Goal: Transaction & Acquisition: Purchase product/service

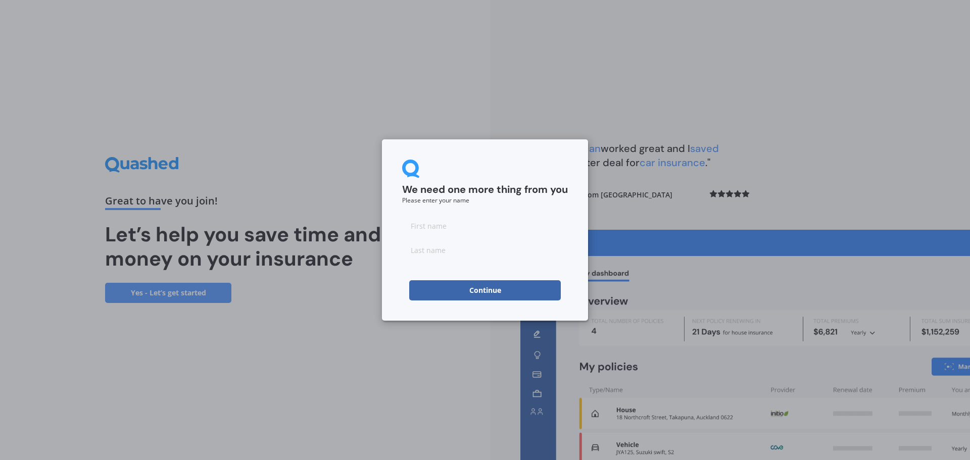
click at [451, 224] on input at bounding box center [485, 226] width 166 height 20
type input "[PERSON_NAME]"
click at [425, 249] on input at bounding box center [485, 250] width 166 height 20
type input "Pirie"
click at [427, 294] on button "Continue" at bounding box center [485, 290] width 152 height 20
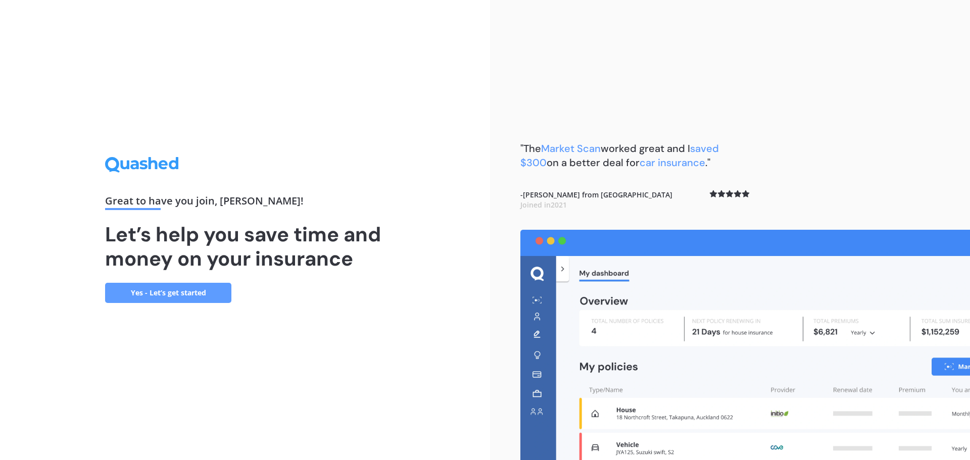
click at [155, 293] on link "Yes - Let’s get started" at bounding box center [168, 293] width 126 height 20
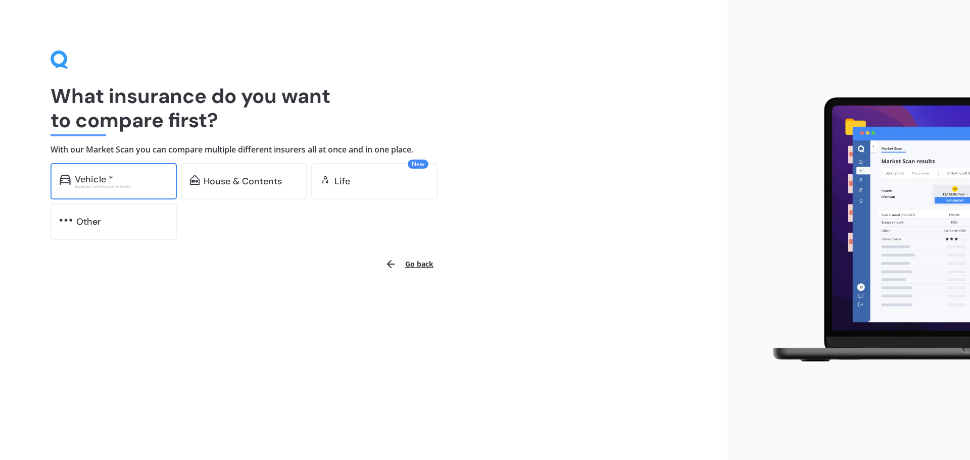
click at [108, 190] on div "Vehicle * Excludes commercial vehicles" at bounding box center [114, 181] width 126 height 36
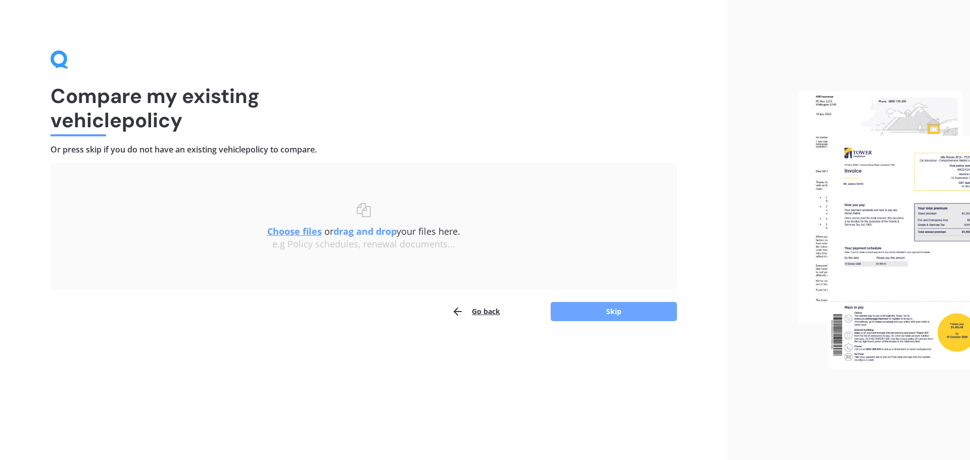
click at [641, 315] on button "Skip" at bounding box center [614, 311] width 126 height 19
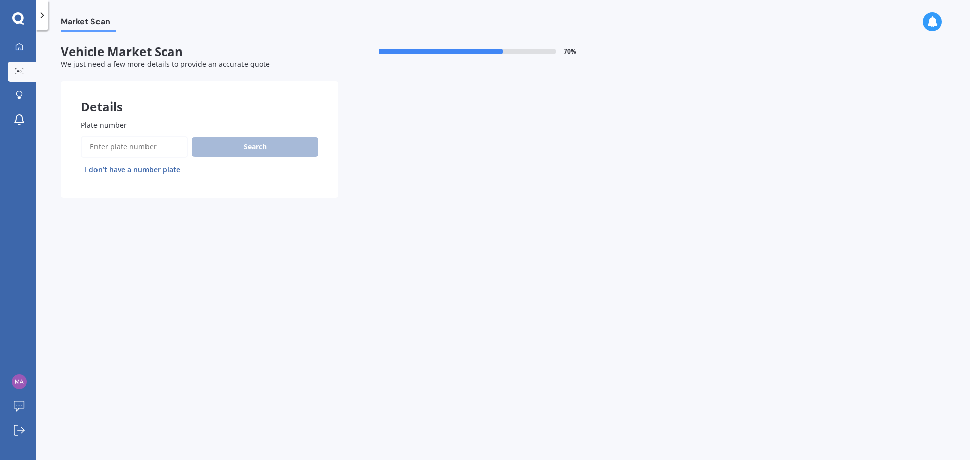
click at [136, 147] on input "Plate number" at bounding box center [134, 146] width 107 height 21
type input "MLP385"
click at [219, 152] on button "Search" at bounding box center [255, 146] width 126 height 19
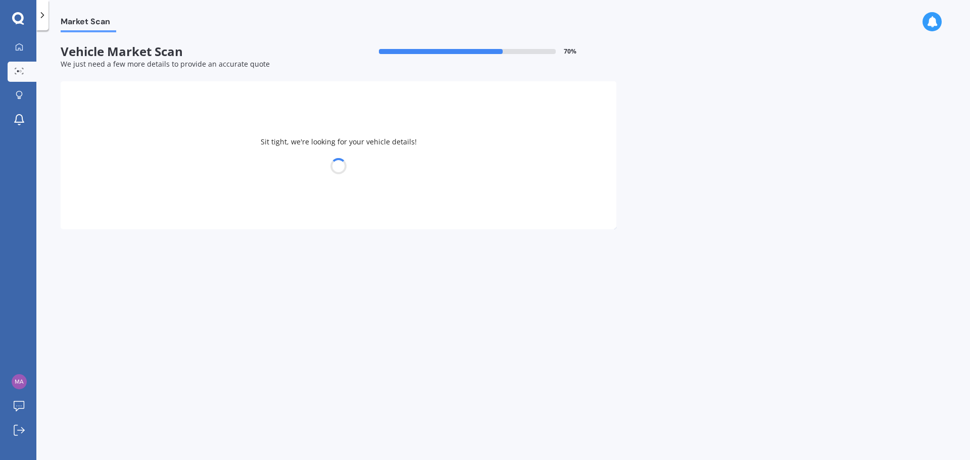
select select "MAZDA"
select select "ATENZA"
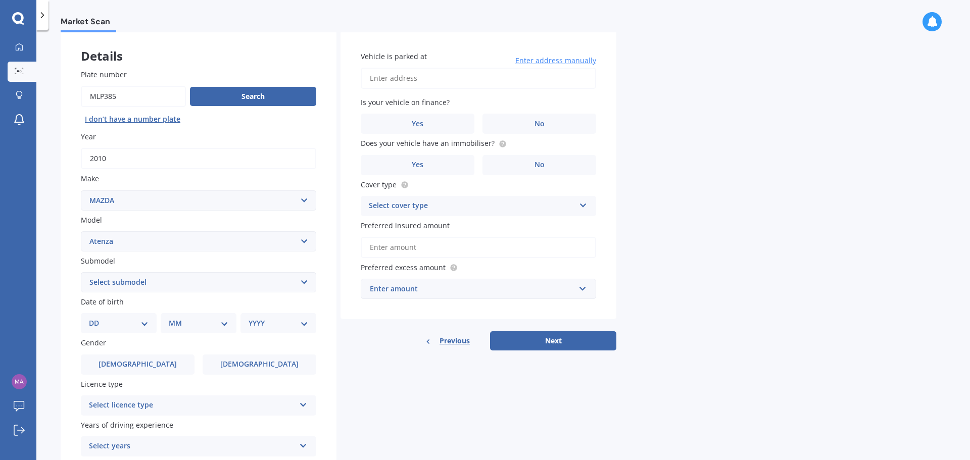
scroll to position [101, 0]
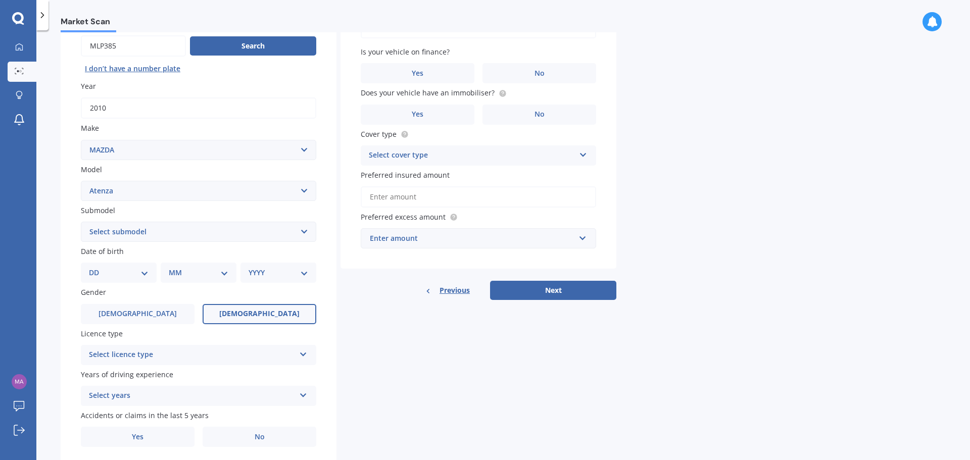
click at [228, 313] on label "[DEMOGRAPHIC_DATA]" at bounding box center [260, 314] width 114 height 20
click at [0, 0] on input "[DEMOGRAPHIC_DATA]" at bounding box center [0, 0] width 0 height 0
click at [151, 271] on div "DD 01 02 03 04 05 06 07 08 09 10 11 12 13 14 15 16 17 18 19 20 21 22 23 24 25 2…" at bounding box center [119, 273] width 76 height 20
click at [145, 272] on select "DD 01 02 03 04 05 06 07 08 09 10 11 12 13 14 15 16 17 18 19 20 21 22 23 24 25 2…" at bounding box center [119, 272] width 60 height 11
select select "17"
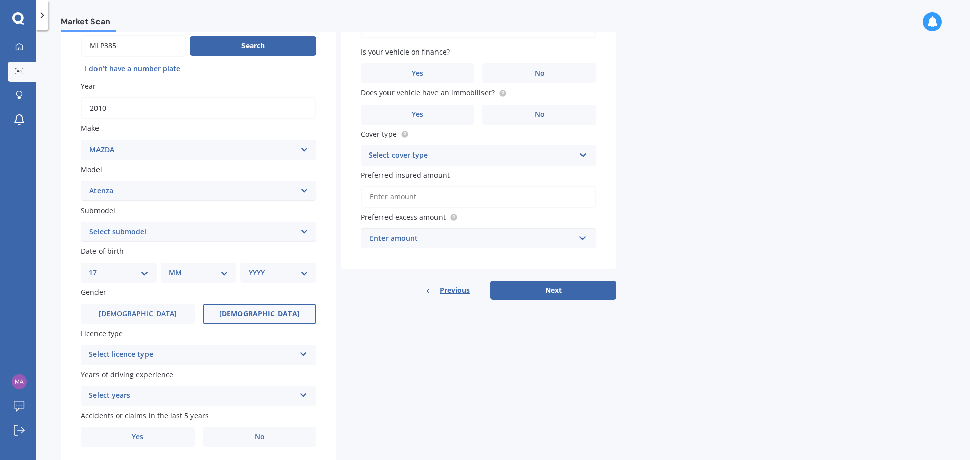
click at [97, 267] on select "DD 01 02 03 04 05 06 07 08 09 10 11 12 13 14 15 16 17 18 19 20 21 22 23 24 25 2…" at bounding box center [119, 272] width 60 height 11
click at [200, 268] on select "MM 01 02 03 04 05 06 07 08 09 10 11 12" at bounding box center [201, 272] width 56 height 11
select select "03"
click at [173, 267] on select "MM 01 02 03 04 05 06 07 08 09 10 11 12" at bounding box center [201, 272] width 56 height 11
click at [264, 277] on select "YYYY 2025 2024 2023 2022 2021 2020 2019 2018 2017 2016 2015 2014 2013 2012 2011…" at bounding box center [277, 272] width 56 height 11
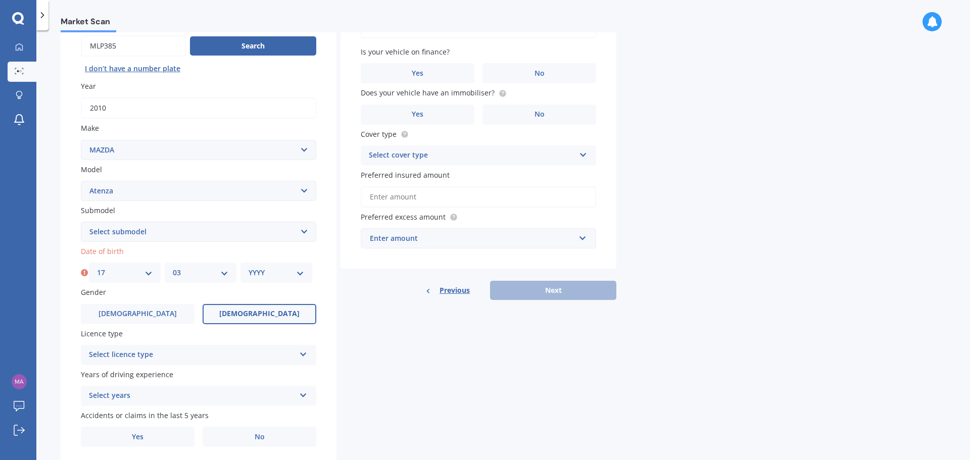
select select "1986"
click at [249, 267] on select "YYYY 2025 2024 2023 2022 2021 2020 2019 2018 2017 2016 2015 2014 2013 2012 2011…" at bounding box center [277, 272] width 56 height 11
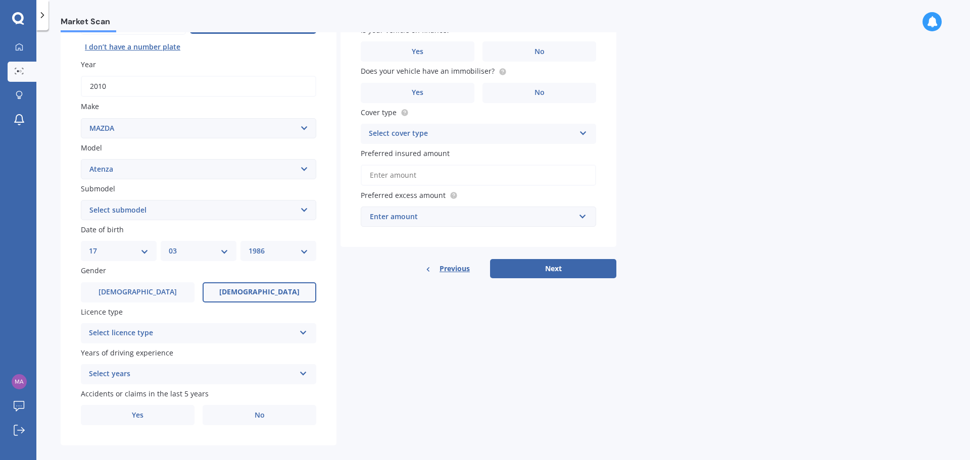
scroll to position [134, 0]
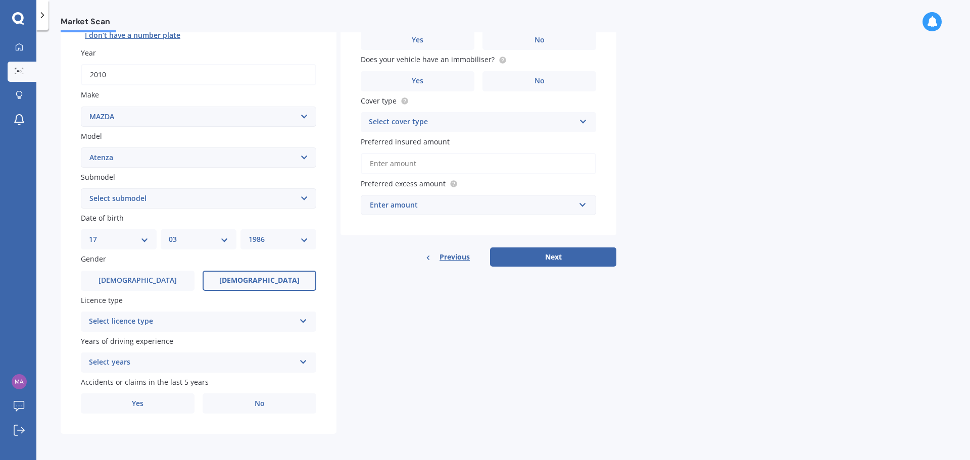
click at [300, 316] on icon at bounding box center [303, 319] width 9 height 7
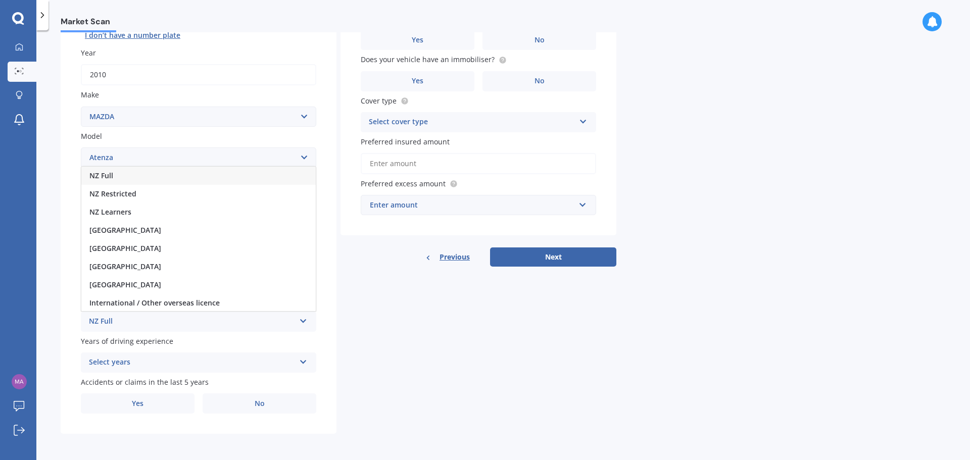
click at [158, 176] on div "NZ Full" at bounding box center [198, 176] width 234 height 18
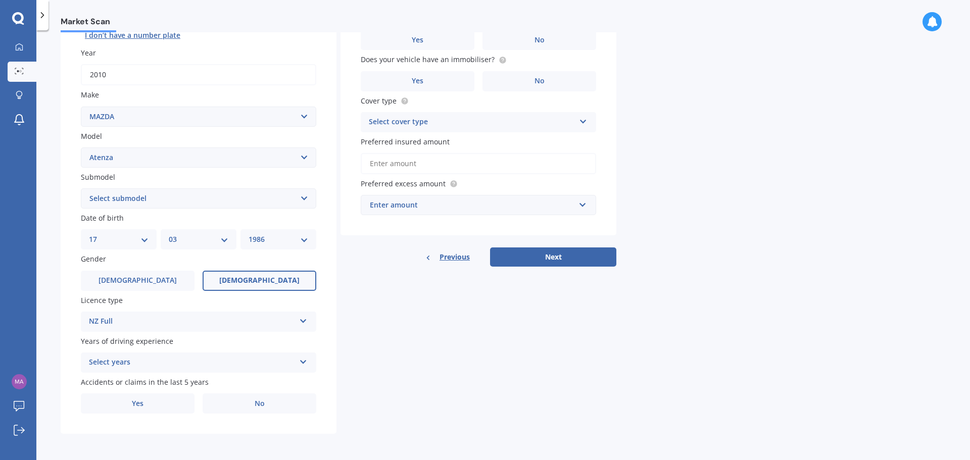
click at [282, 363] on div "Select years" at bounding box center [192, 363] width 206 height 12
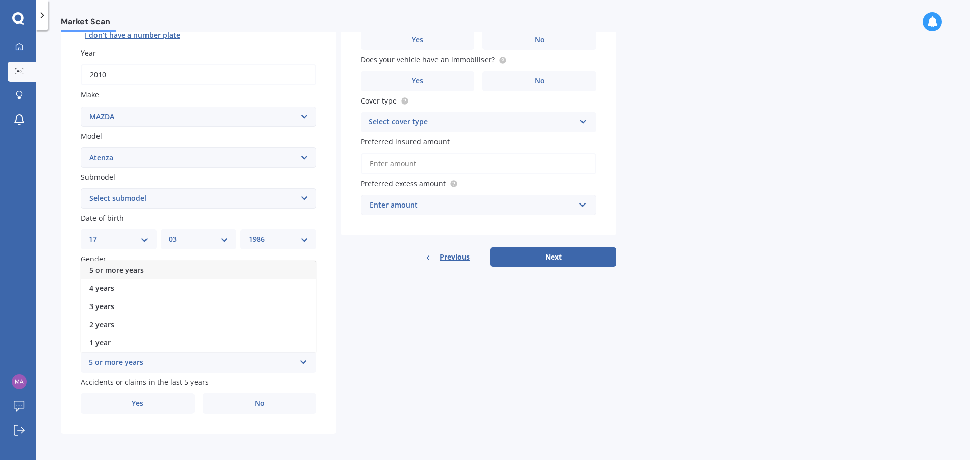
click at [212, 274] on div "5 or more years" at bounding box center [198, 270] width 234 height 18
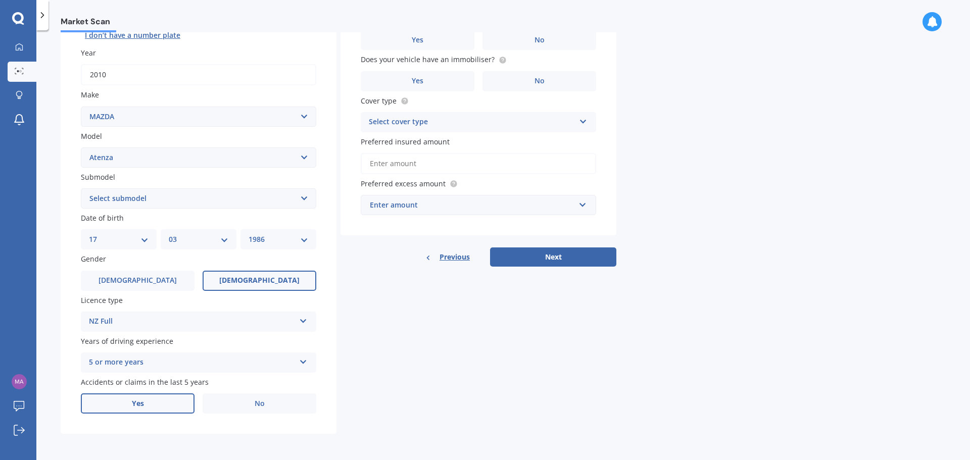
click at [170, 412] on label "Yes" at bounding box center [138, 404] width 114 height 20
click at [0, 0] on input "Yes" at bounding box center [0, 0] width 0 height 0
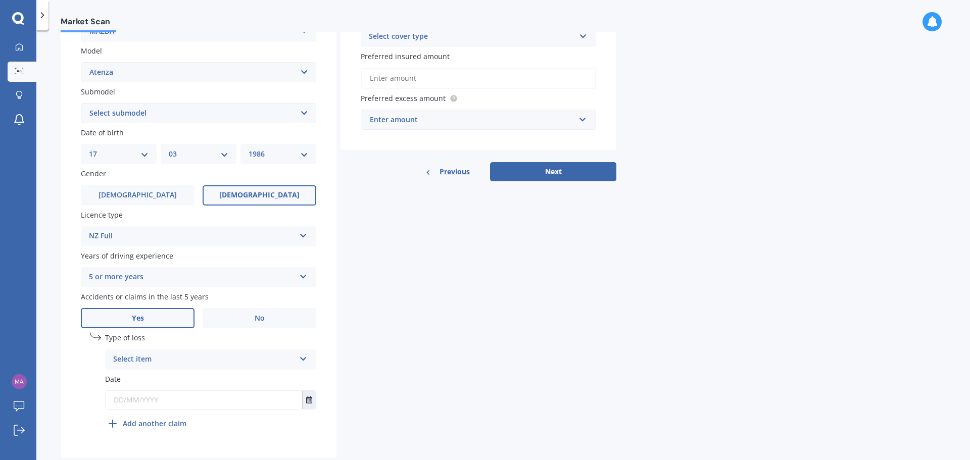
scroll to position [235, 0]
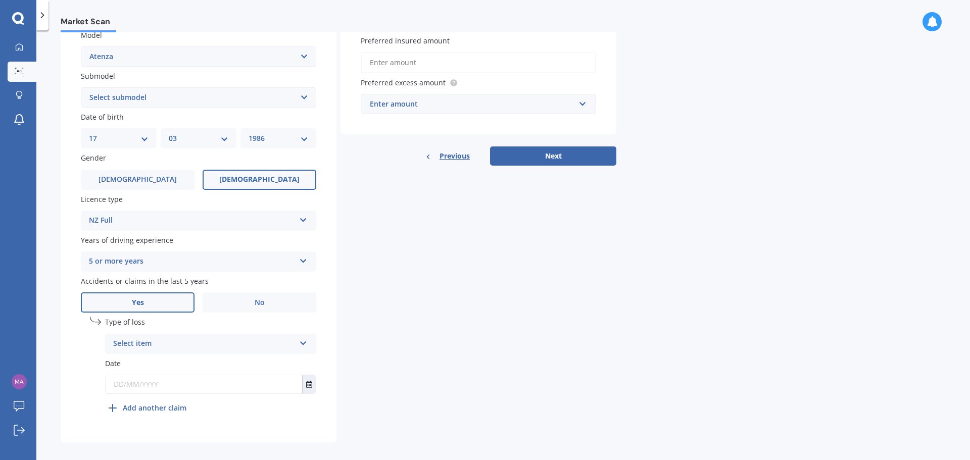
click at [302, 349] on div "Select item At fault accident Not at fault accident" at bounding box center [210, 344] width 211 height 20
click at [244, 366] on div "At fault accident" at bounding box center [211, 364] width 210 height 18
click at [312, 389] on button "Select date" at bounding box center [309, 384] width 14 height 18
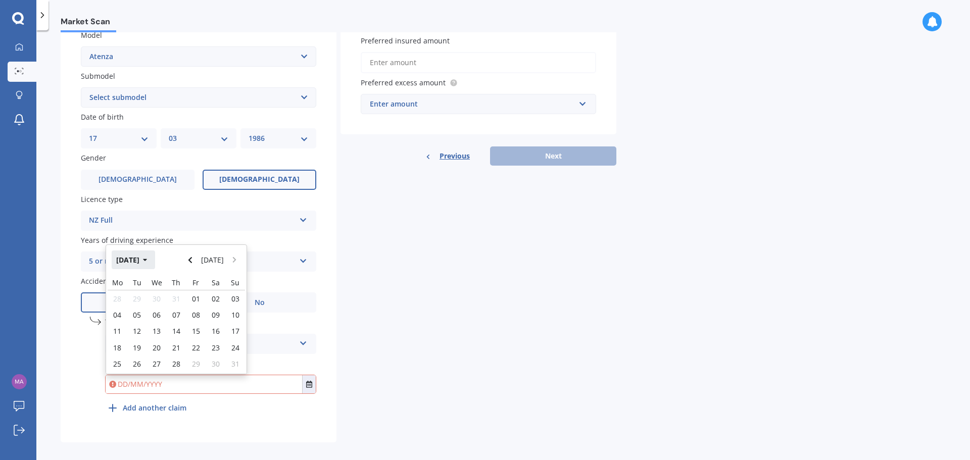
click at [155, 265] on button "[DATE]" at bounding box center [133, 260] width 43 height 18
click at [139, 260] on icon "button" at bounding box center [138, 260] width 4 height 3
click at [129, 323] on span "2023" at bounding box center [125, 324] width 16 height 10
click at [235, 301] on div "Apr" at bounding box center [228, 292] width 34 height 32
click at [221, 299] on div "01" at bounding box center [216, 299] width 20 height 16
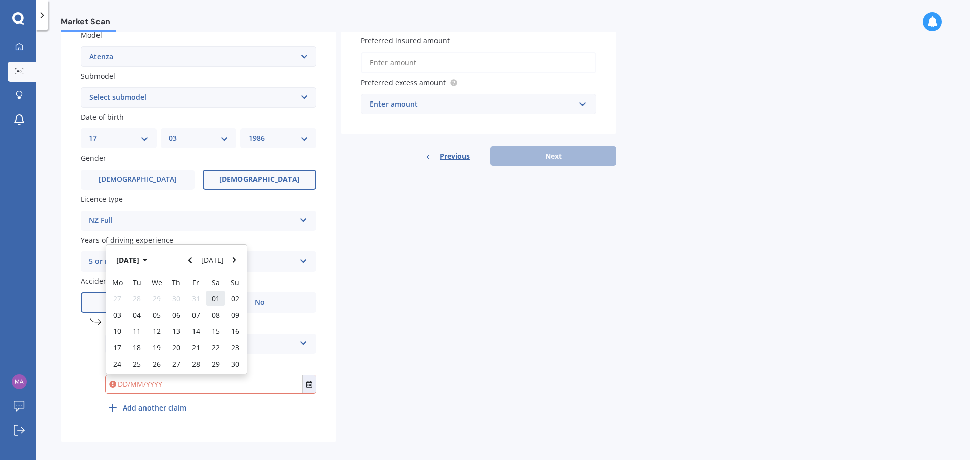
type input "[DATE]"
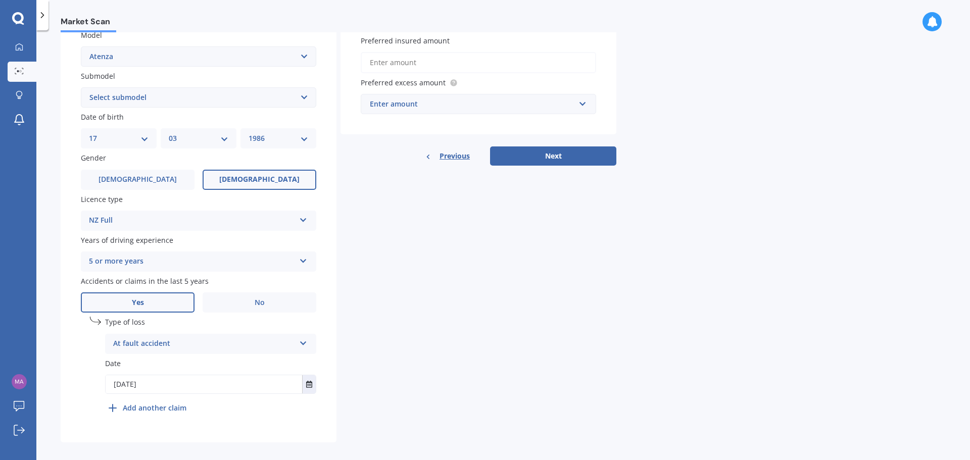
click at [159, 409] on b "Add another claim" at bounding box center [155, 408] width 64 height 11
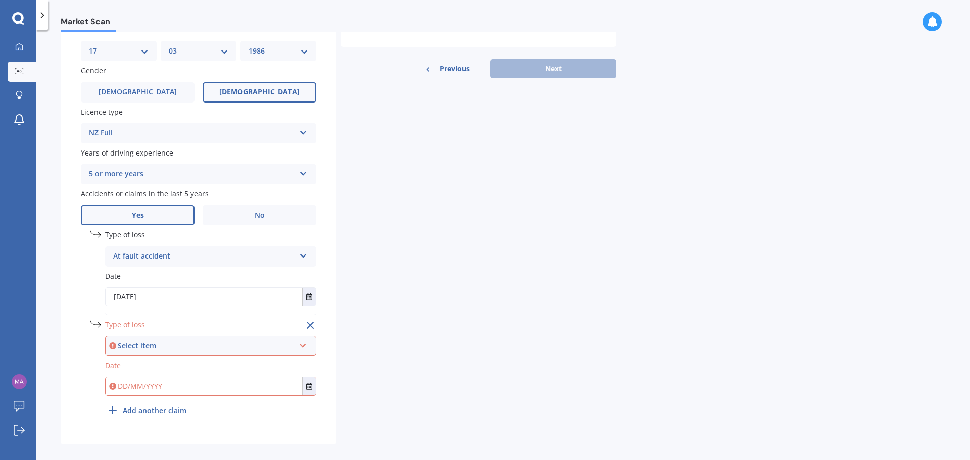
scroll to position [333, 0]
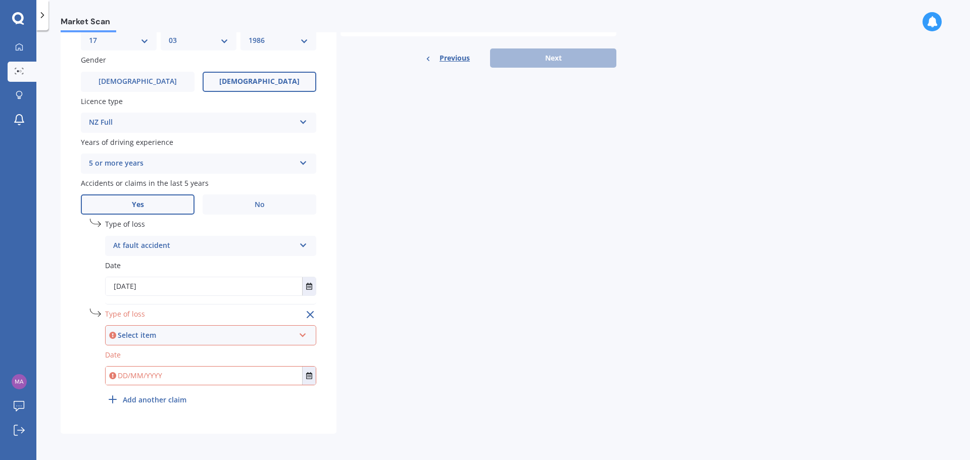
click at [203, 333] on div "Select item" at bounding box center [206, 335] width 177 height 11
click at [193, 372] on div "Not at fault accident" at bounding box center [210, 373] width 209 height 18
click at [312, 377] on icon "Select date" at bounding box center [309, 375] width 6 height 7
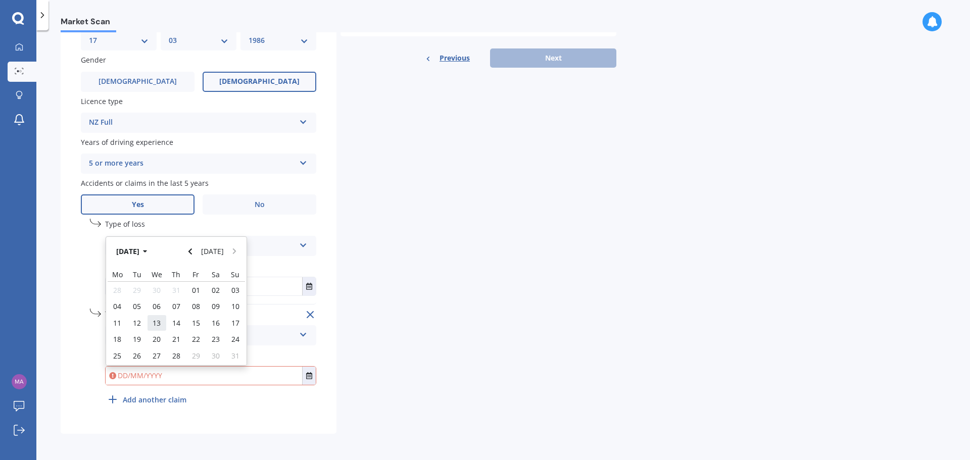
click at [163, 324] on div "13" at bounding box center [157, 323] width 20 height 16
type input "[DATE]"
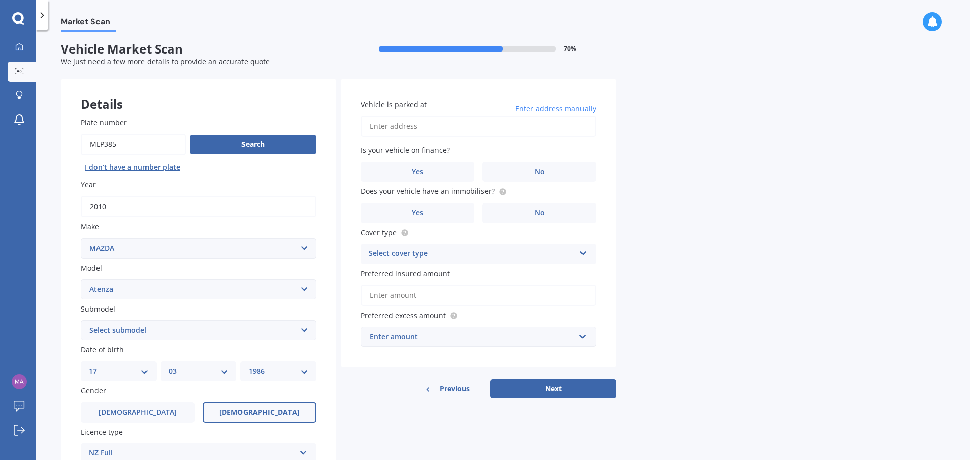
scroll to position [0, 0]
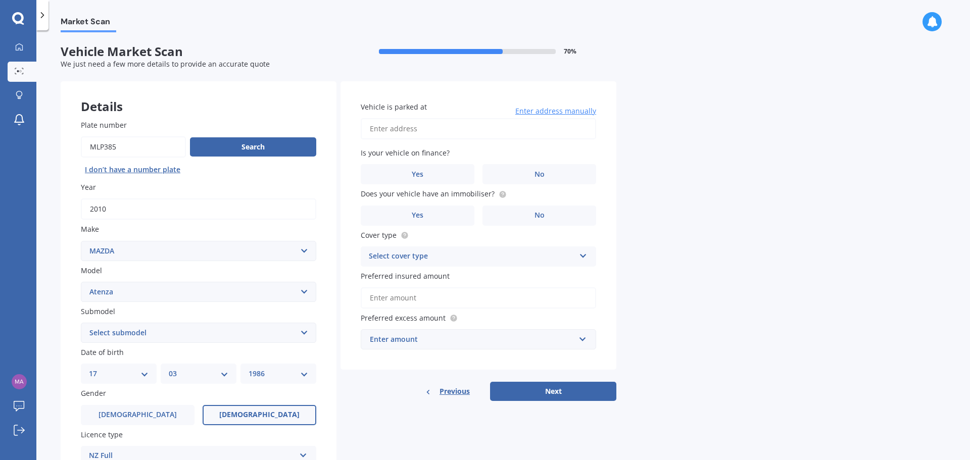
click at [450, 126] on input "Vehicle is parked at" at bounding box center [478, 128] width 235 height 21
type input "133 Gladstone terGladstone 1906"
click at [523, 172] on label "No" at bounding box center [539, 174] width 114 height 20
click at [0, 0] on input "No" at bounding box center [0, 0] width 0 height 0
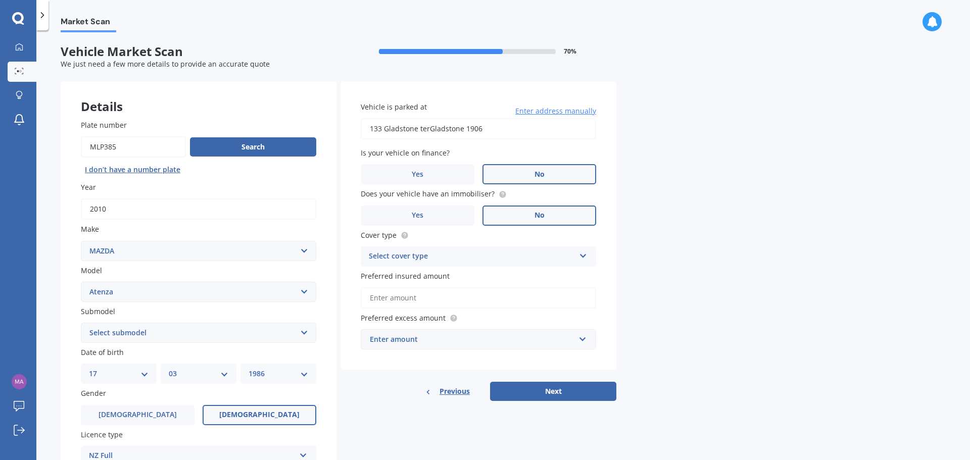
click at [537, 216] on span "No" at bounding box center [540, 215] width 10 height 9
click at [0, 0] on input "No" at bounding box center [0, 0] width 0 height 0
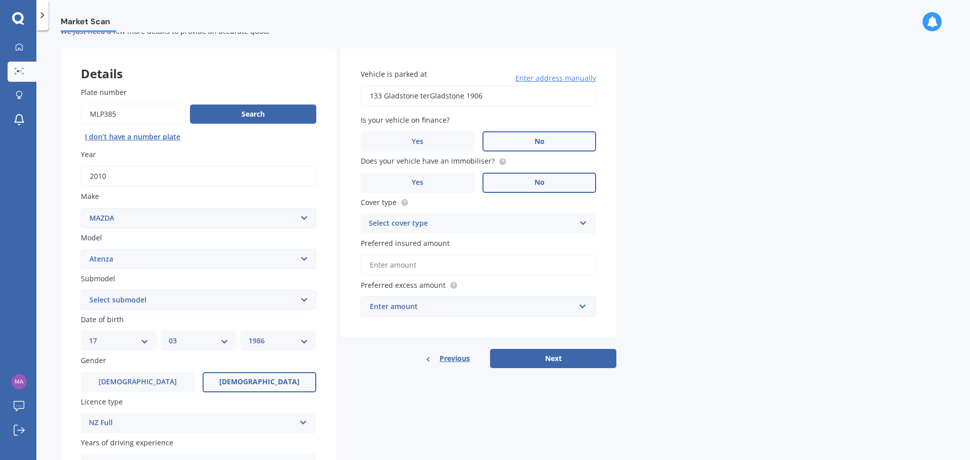
scroll to position [51, 0]
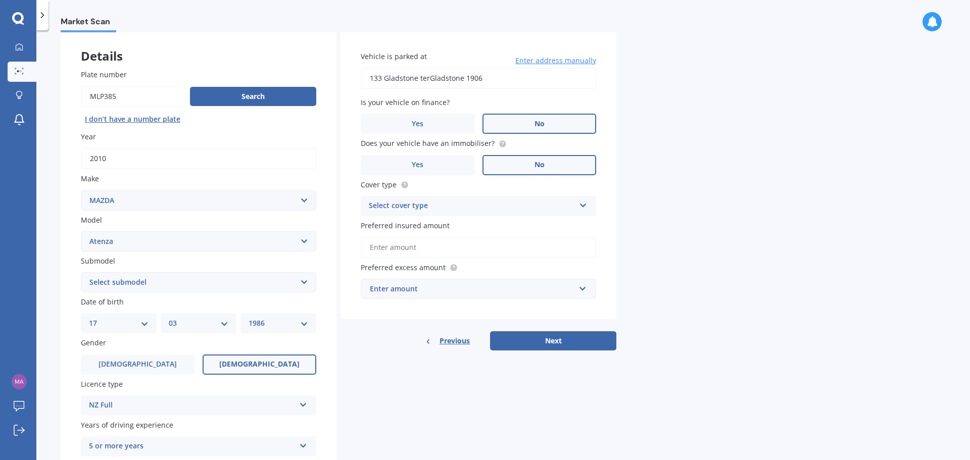
click at [588, 212] on div "Select cover type Comprehensive Third Party, Fire & Theft Third Party" at bounding box center [478, 206] width 235 height 20
click at [520, 225] on div "Comprehensive" at bounding box center [478, 226] width 234 height 18
click at [540, 246] on input "Preferred insured amount" at bounding box center [478, 247] width 235 height 21
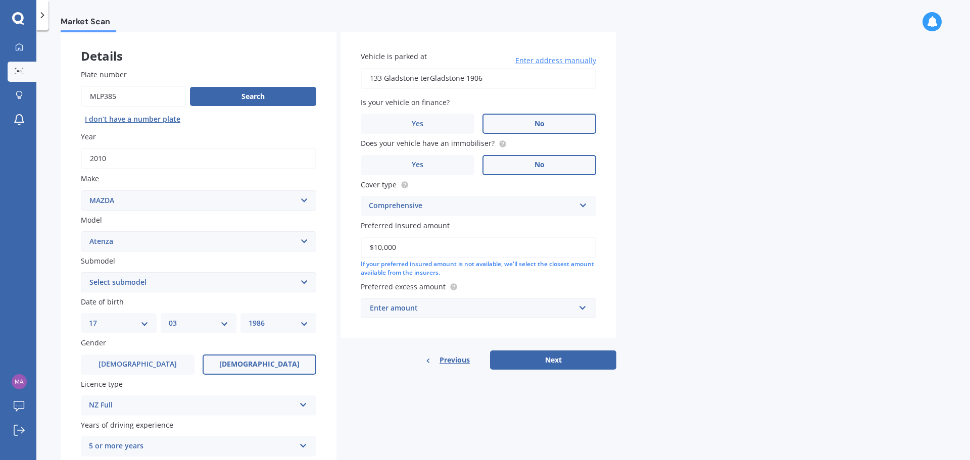
type input "$10,000"
click at [694, 266] on div "Market Scan Vehicle Market Scan 70 % We just need a few more details to provide…" at bounding box center [503, 247] width 934 height 430
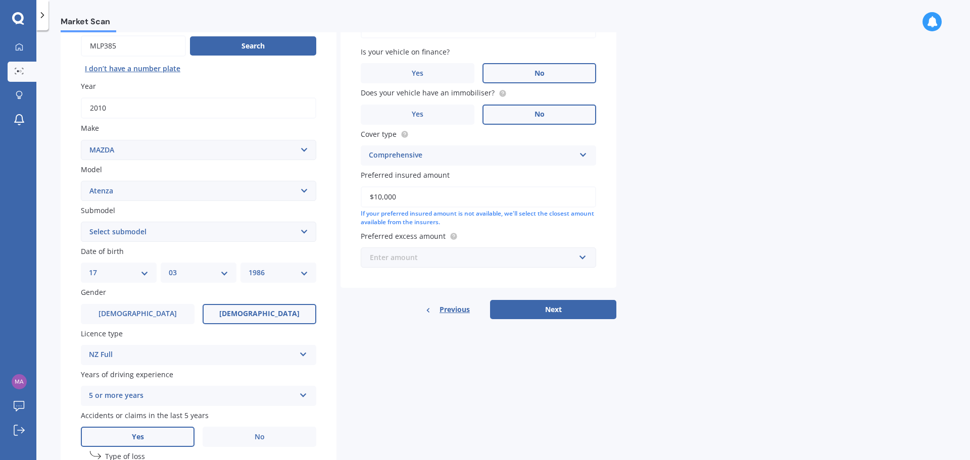
click at [584, 257] on input "text" at bounding box center [475, 257] width 226 height 19
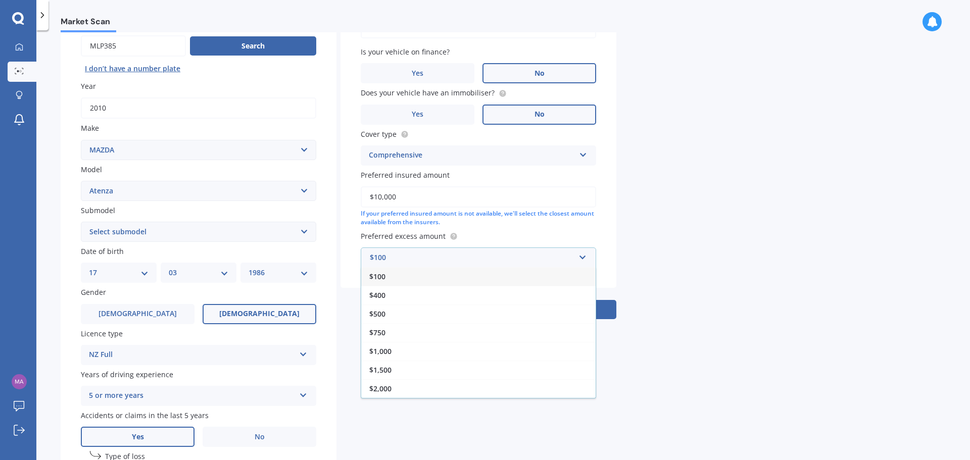
click at [486, 279] on div "$100" at bounding box center [478, 276] width 234 height 19
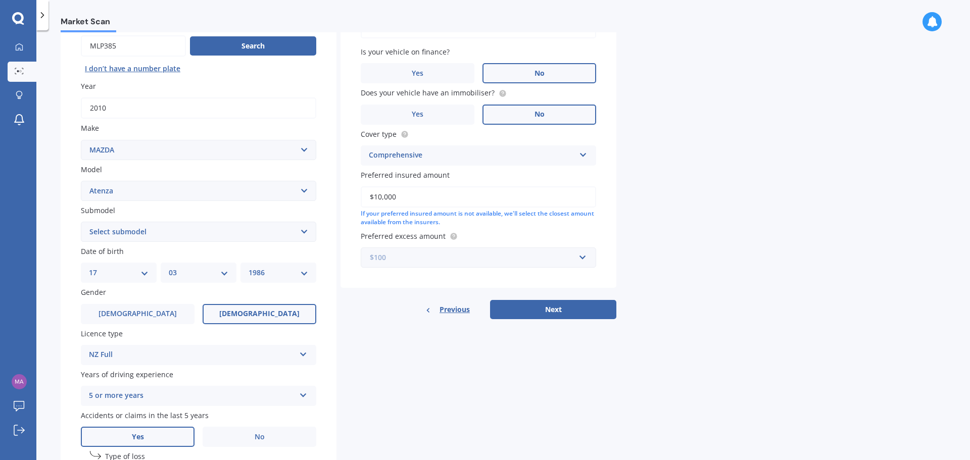
click at [577, 260] on input "text" at bounding box center [475, 257] width 226 height 19
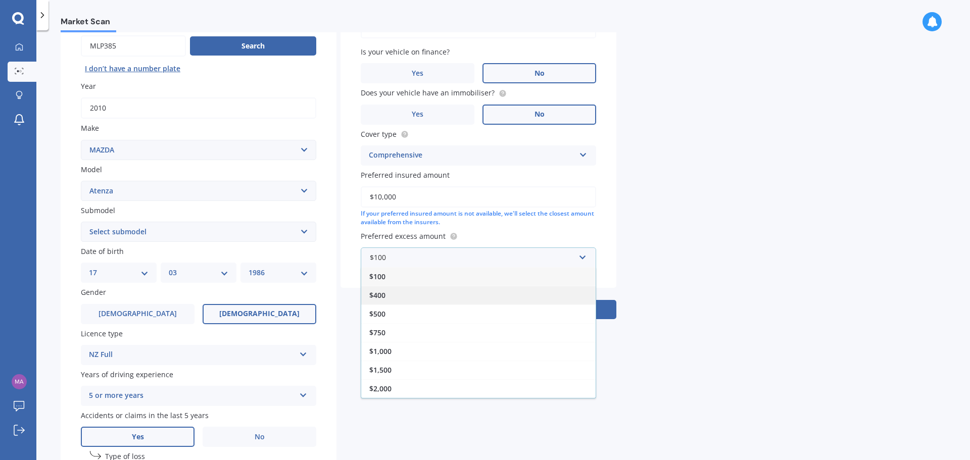
click at [528, 294] on div "$400" at bounding box center [478, 295] width 234 height 19
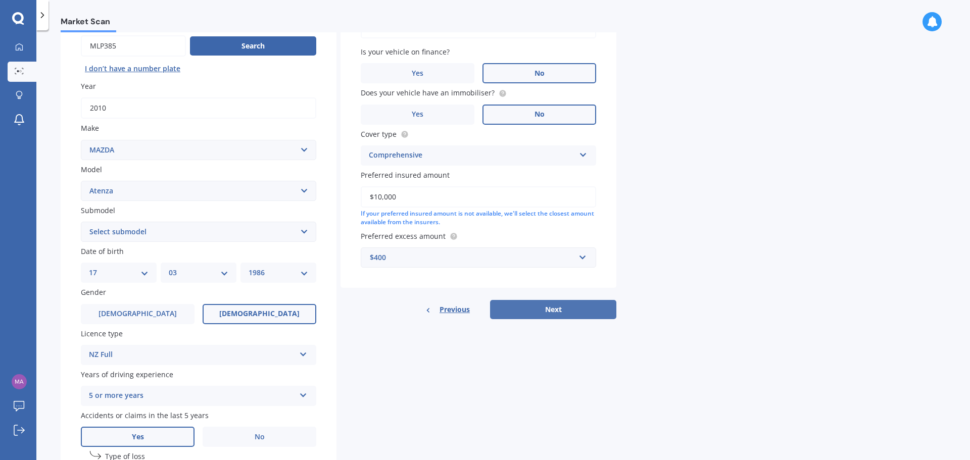
click at [564, 312] on button "Next" at bounding box center [553, 309] width 126 height 19
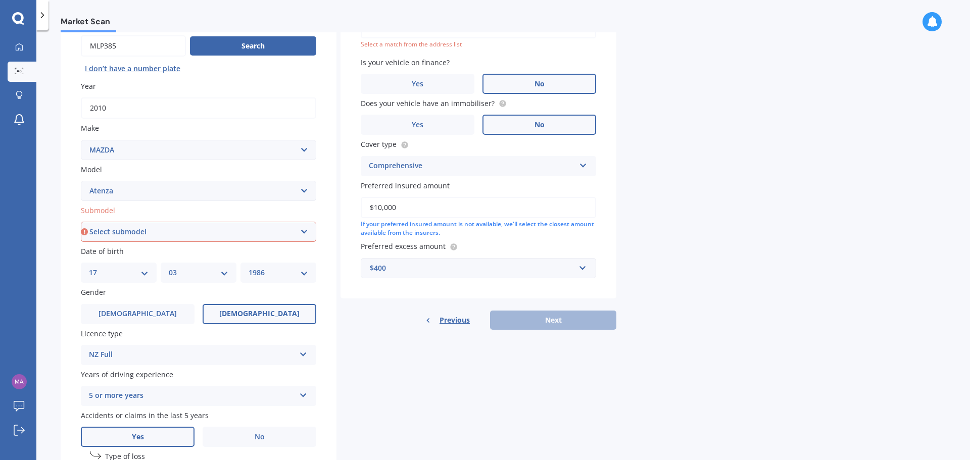
click at [265, 234] on select "Select submodel (All other) Diesel Diesel Turbo Hatchback Sedan Turbo Wagon" at bounding box center [198, 232] width 235 height 20
select select "HATCHBACK"
click at [81, 222] on select "Select submodel (All other) Diesel Diesel Turbo Hatchback Sedan Turbo Wagon" at bounding box center [198, 232] width 235 height 20
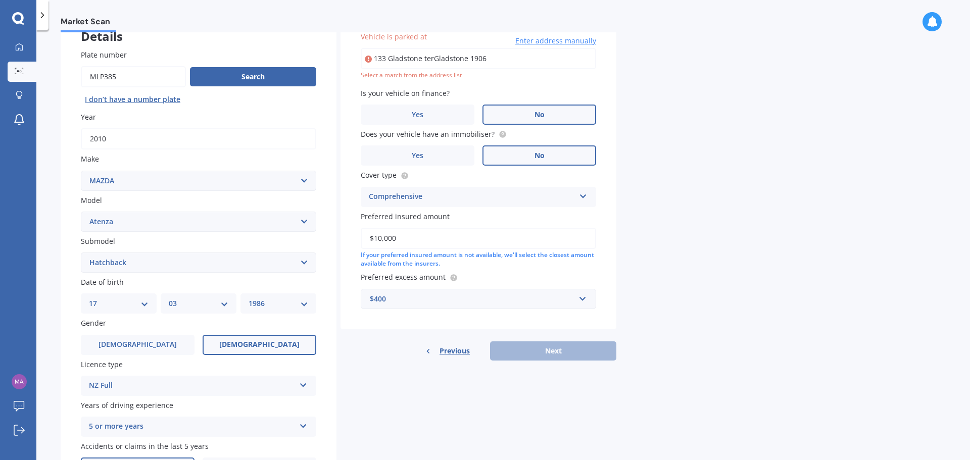
scroll to position [69, 0]
click at [584, 350] on div "Previous Next" at bounding box center [479, 352] width 276 height 19
click at [493, 56] on input "133 Gladstone terGladstone 1906" at bounding box center [478, 59] width 235 height 21
click at [450, 77] on div "Select a match from the address list" at bounding box center [478, 76] width 235 height 9
click at [388, 58] on input "[STREET_ADDRESS]" at bounding box center [478, 59] width 235 height 21
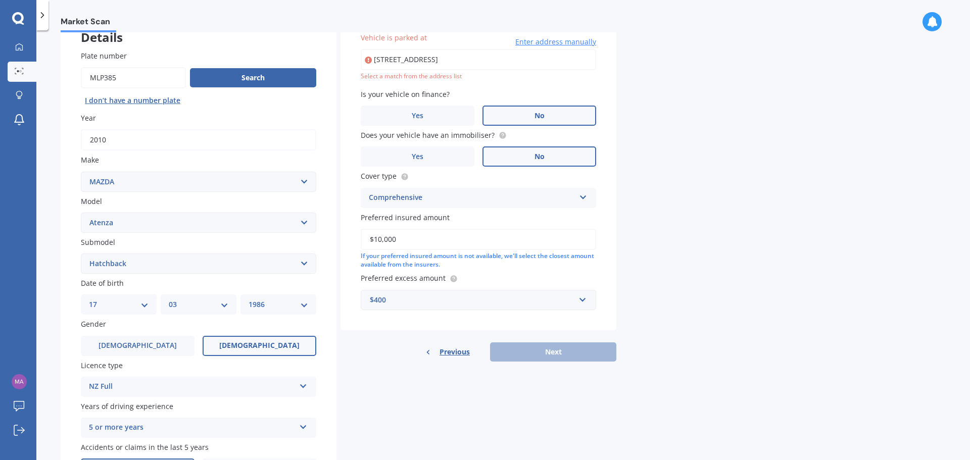
drag, startPoint x: 464, startPoint y: 46, endPoint x: 481, endPoint y: 51, distance: 17.8
click at [464, 46] on div "Vehicle is parked at [STREET_ADDRESS] Enter address manually Select a match fro…" at bounding box center [478, 56] width 235 height 49
drag, startPoint x: 490, startPoint y: 59, endPoint x: 423, endPoint y: 63, distance: 66.3
click at [423, 63] on input "[STREET_ADDRESS]" at bounding box center [478, 59] width 235 height 21
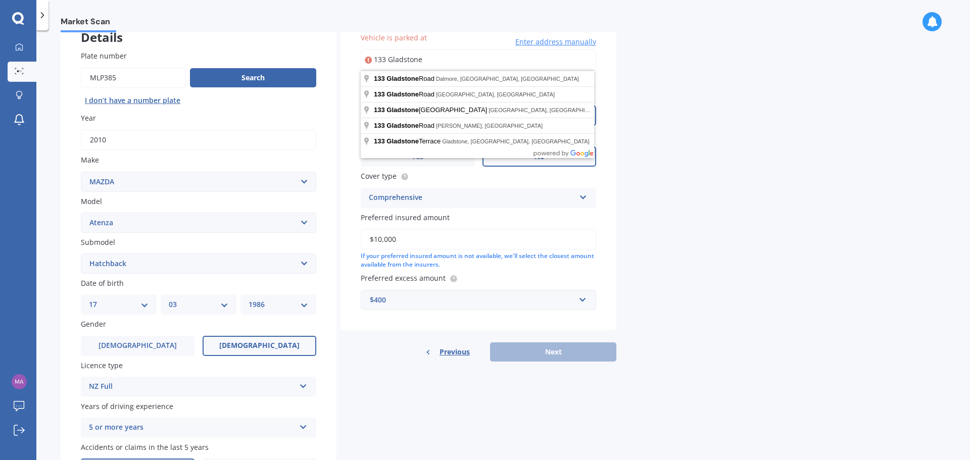
click at [666, 110] on div "Market Scan Vehicle Market Scan 70 % We just need a few more details to provide…" at bounding box center [503, 247] width 934 height 430
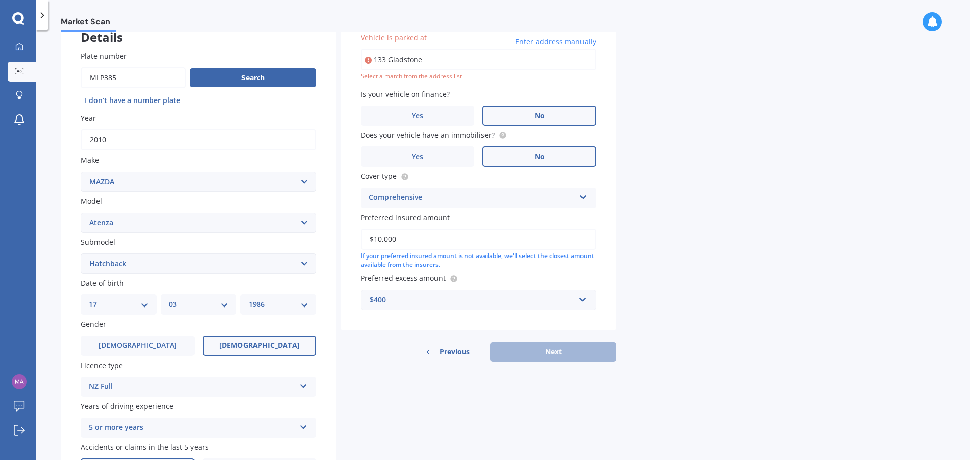
click at [433, 60] on input "133 Gladstone" at bounding box center [478, 59] width 235 height 21
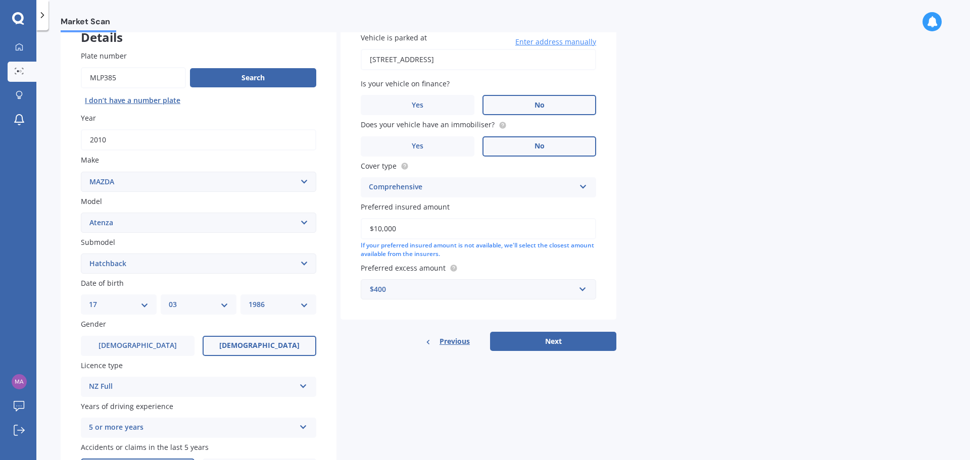
click at [521, 62] on input "[STREET_ADDRESS]" at bounding box center [478, 59] width 235 height 21
drag, startPoint x: 419, startPoint y: 61, endPoint x: 526, endPoint y: 56, distance: 106.7
click at [526, 56] on input "[STREET_ADDRESS]" at bounding box center [478, 59] width 235 height 21
type input "[STREET_ADDRESS]"
click at [534, 348] on button "Next" at bounding box center [553, 341] width 126 height 19
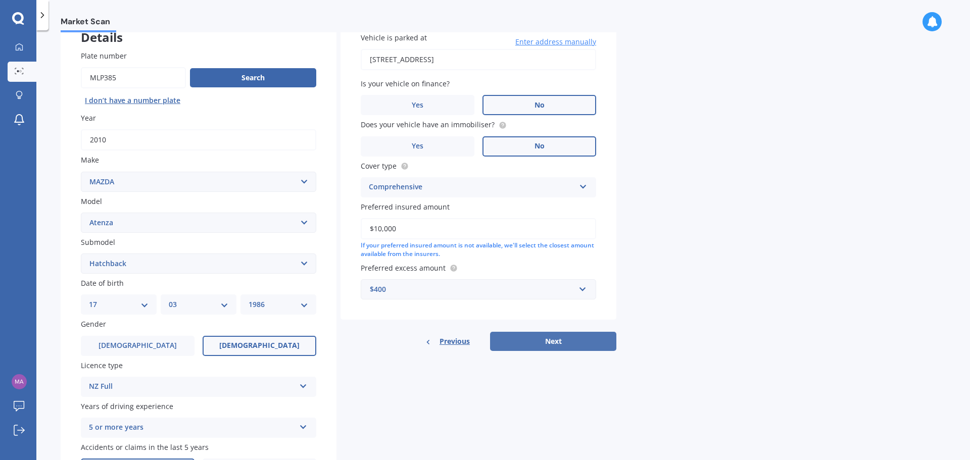
select select "17"
select select "03"
select select "1986"
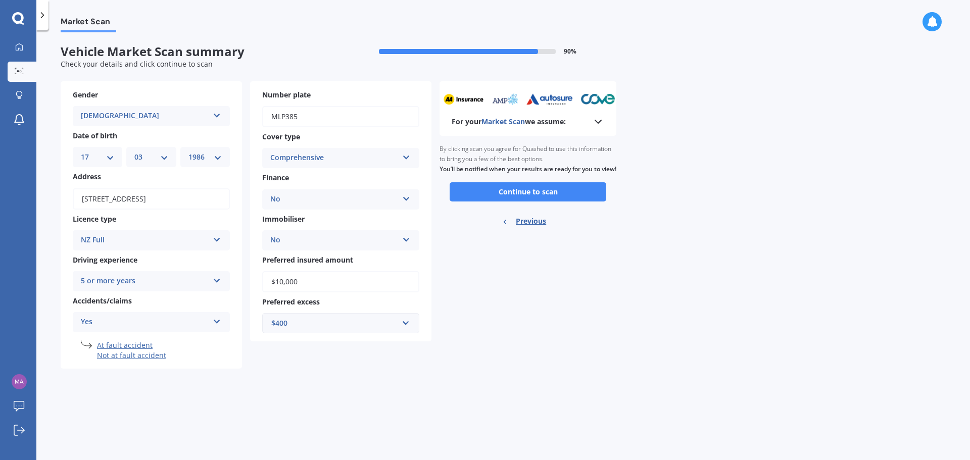
scroll to position [0, 0]
click at [521, 199] on button "Continue to scan" at bounding box center [528, 191] width 157 height 19
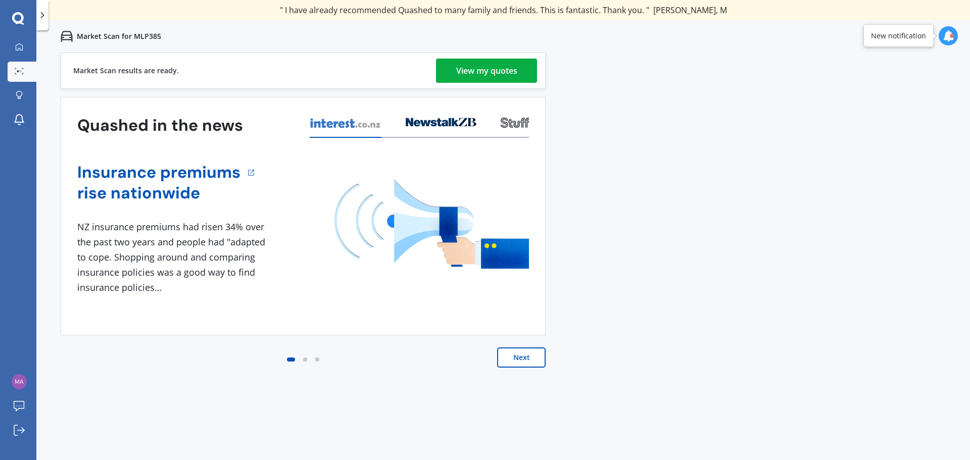
click at [454, 64] on link "View my quotes" at bounding box center [486, 71] width 101 height 24
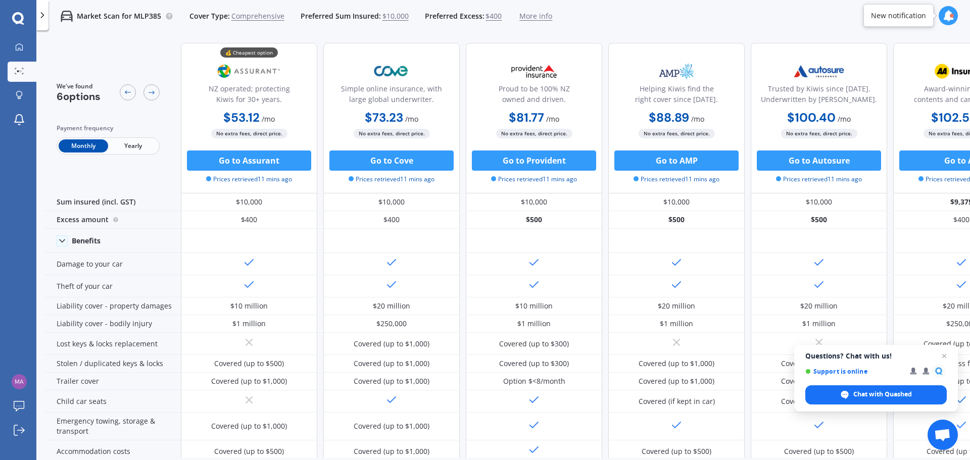
click at [132, 147] on span "Yearly" at bounding box center [133, 145] width 50 height 13
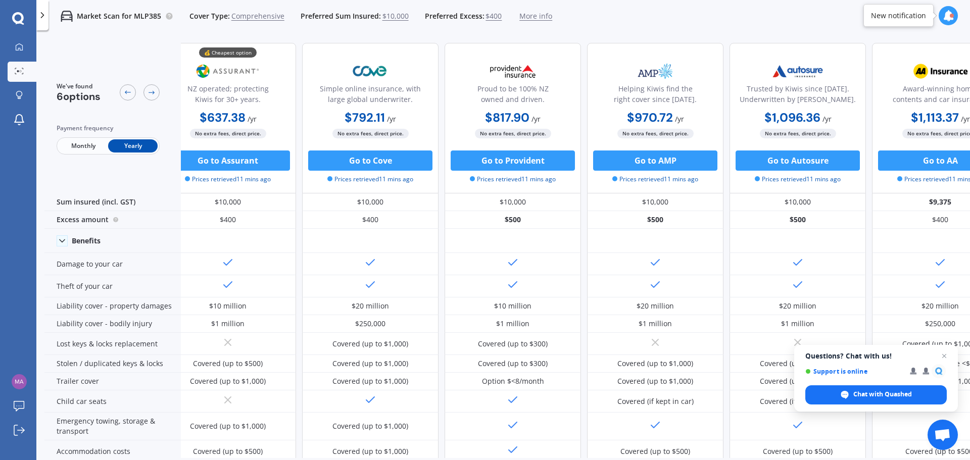
scroll to position [0, 65]
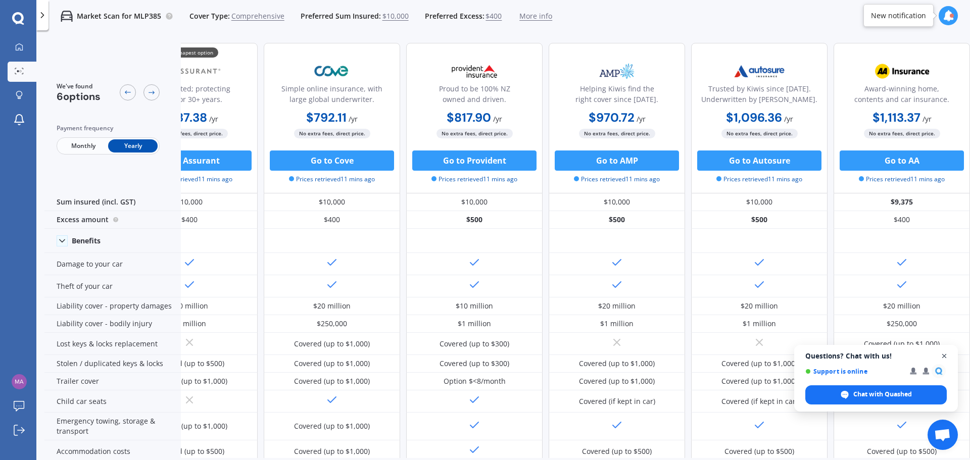
click at [944, 357] on span "Open chat" at bounding box center [944, 356] width 13 height 13
